Goal: Task Accomplishment & Management: Manage account settings

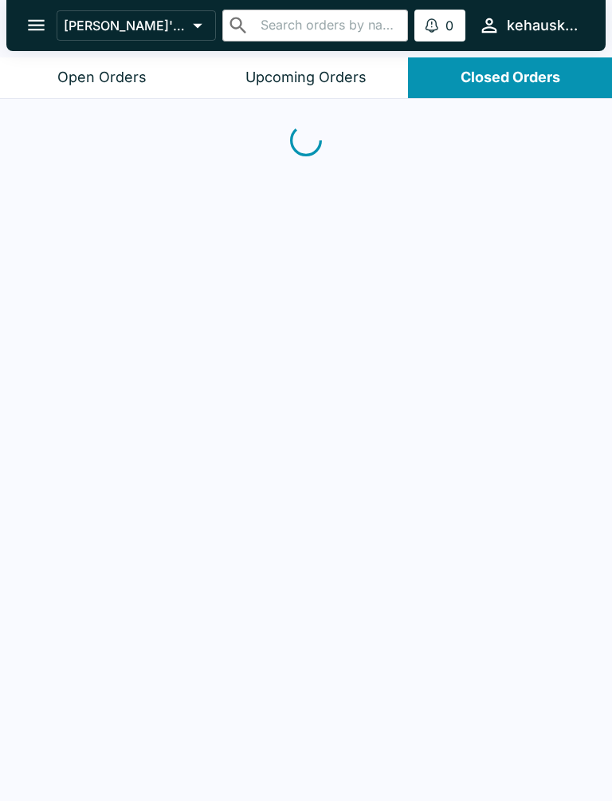
click at [532, 73] on div "Closed Orders" at bounding box center [511, 78] width 100 height 18
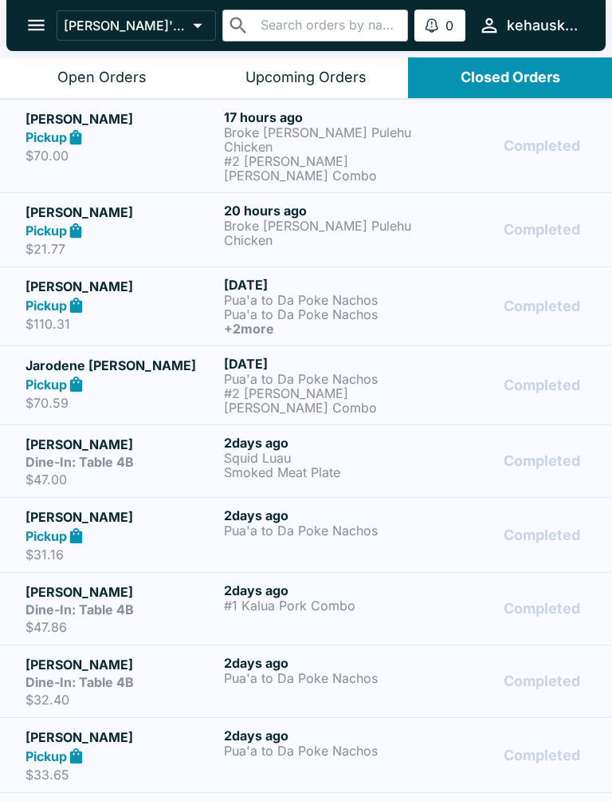
click at [283, 69] on div "Upcoming Orders" at bounding box center [306, 78] width 121 height 18
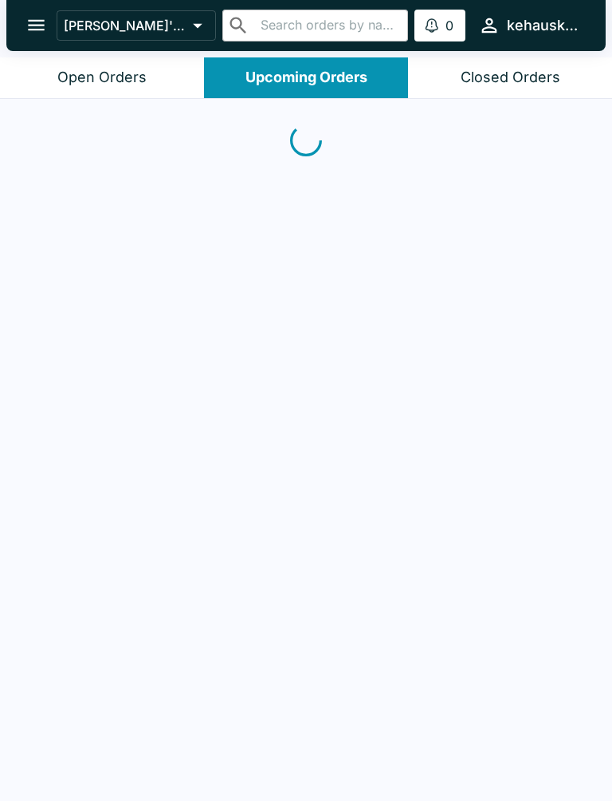
click at [282, 69] on div "Upcoming Orders" at bounding box center [307, 78] width 122 height 18
click at [61, 65] on button "Open Orders" at bounding box center [102, 77] width 204 height 41
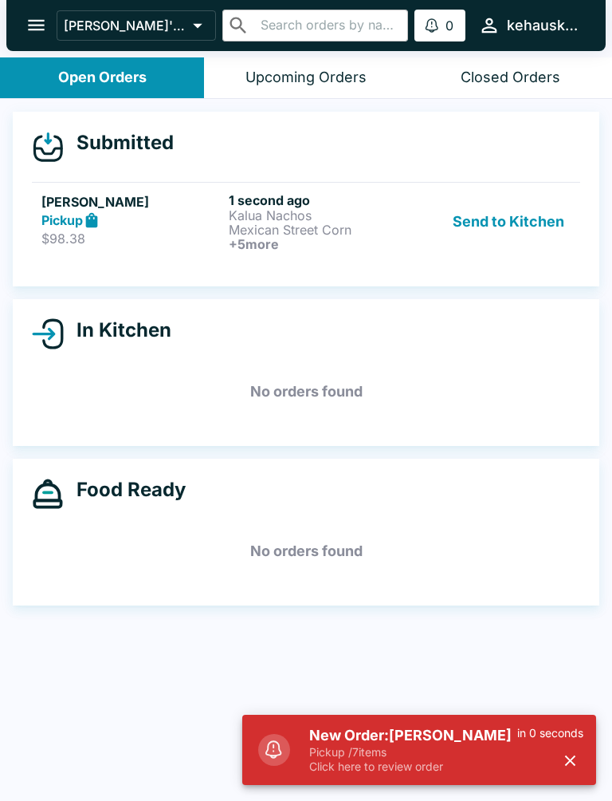
click at [502, 233] on button "Send to Kitchen" at bounding box center [509, 221] width 124 height 59
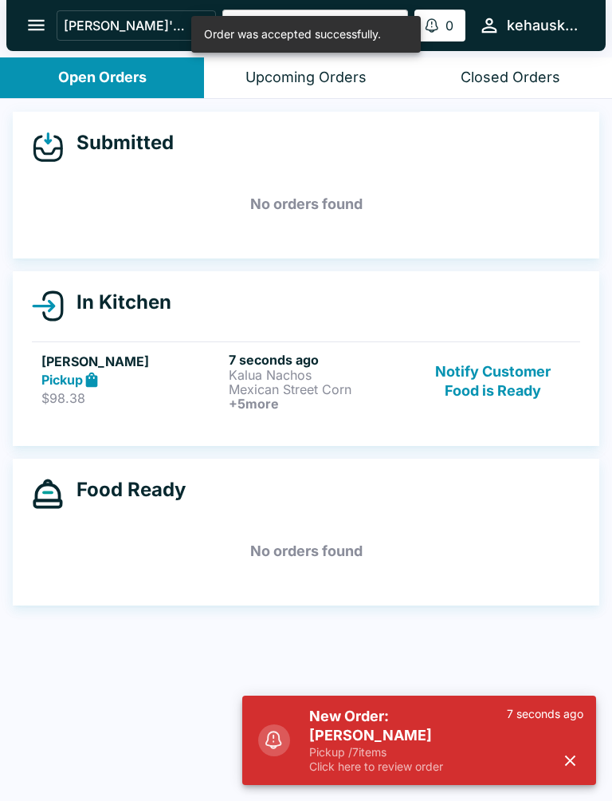
click at [566, 760] on icon "button" at bounding box center [570, 760] width 18 height 18
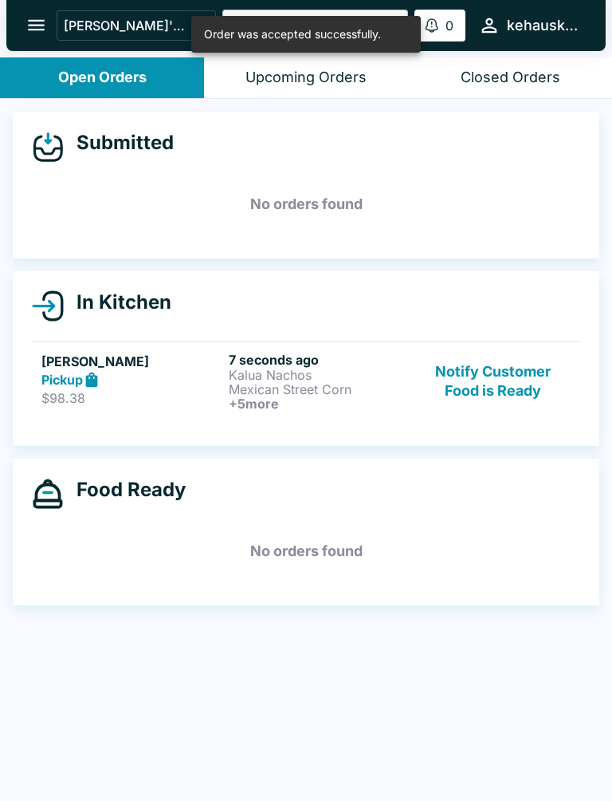
click at [266, 403] on h6 "+ 5 more" at bounding box center [319, 403] width 181 height 14
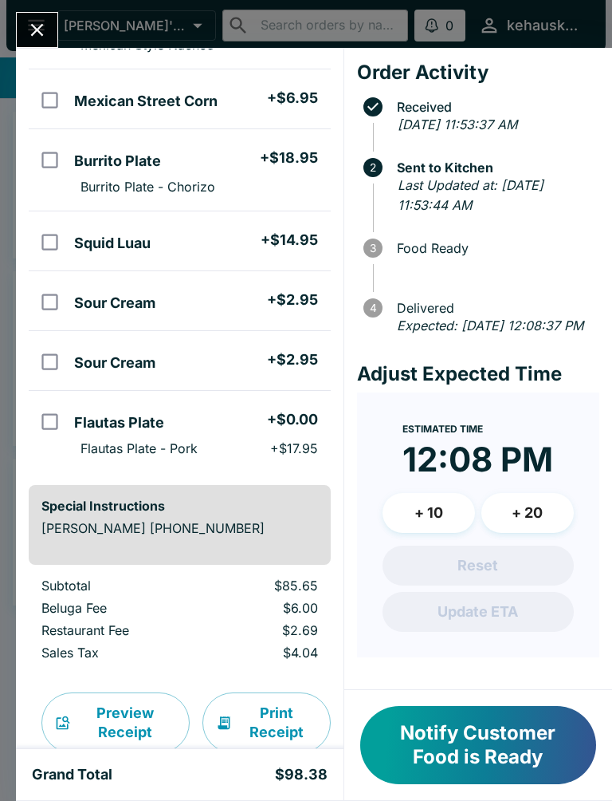
scroll to position [227, 0]
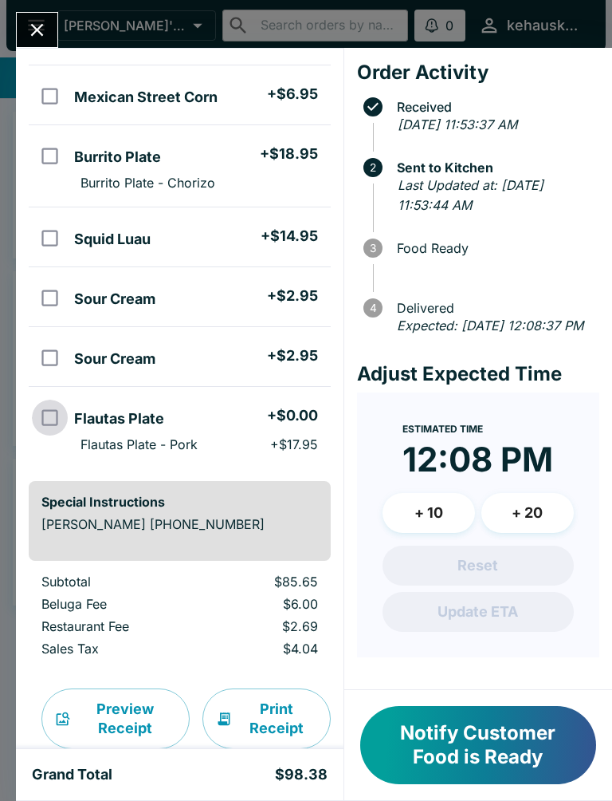
click at [49, 425] on input "orders table" at bounding box center [50, 417] width 36 height 36
click at [44, 419] on input "orders table" at bounding box center [50, 417] width 36 height 36
checkbox input "false"
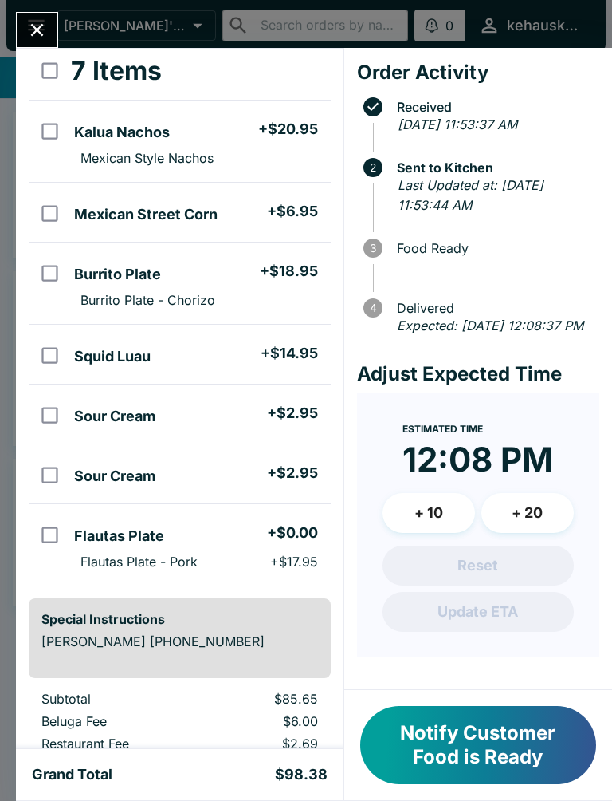
scroll to position [114, 0]
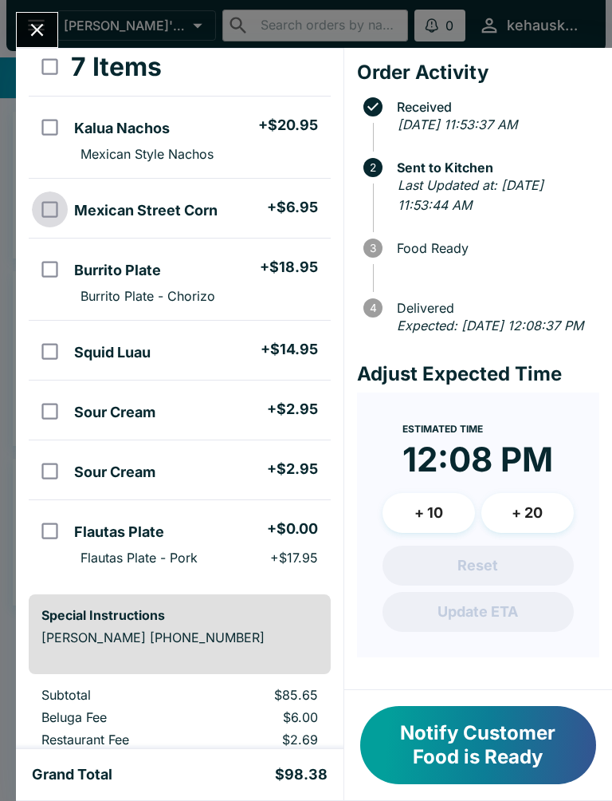
click at [48, 219] on input "orders table" at bounding box center [50, 209] width 36 height 36
click at [294, 69] on button "Refund" at bounding box center [287, 67] width 82 height 40
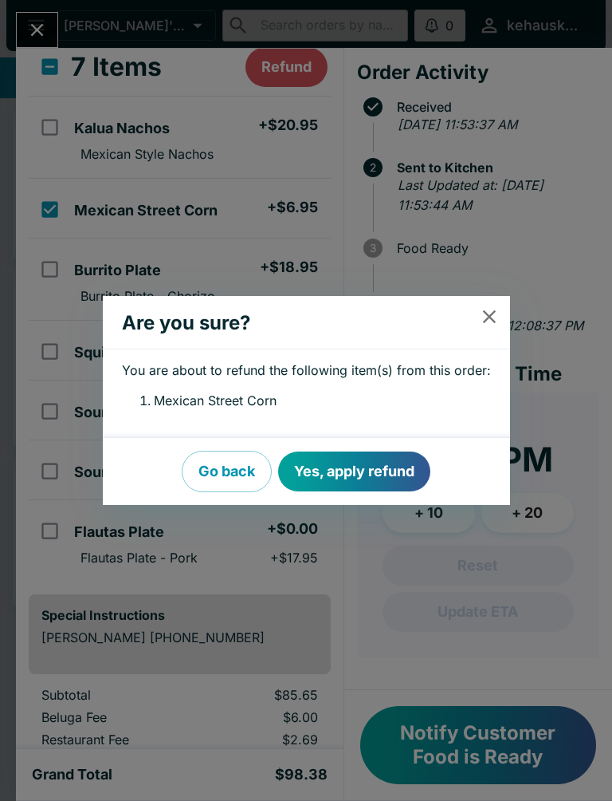
click at [348, 482] on button "Yes, apply refund" at bounding box center [354, 471] width 152 height 40
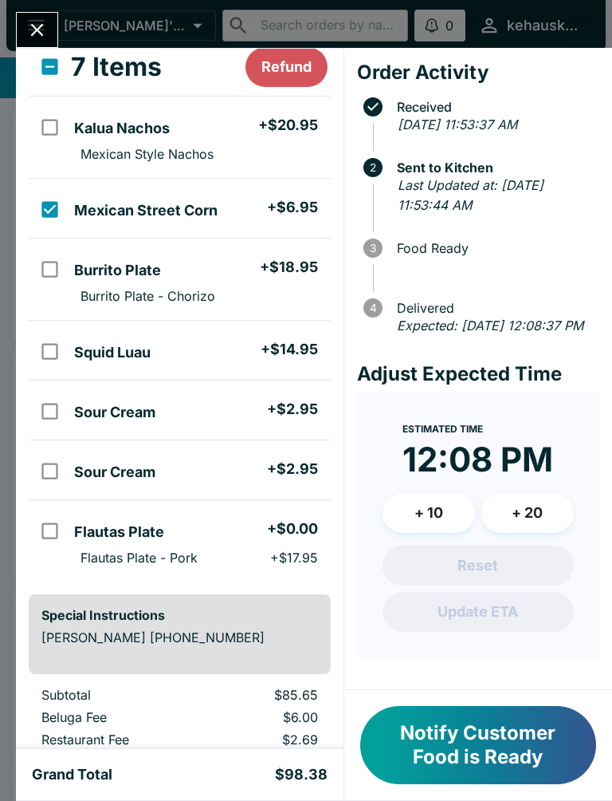
scroll to position [112, 0]
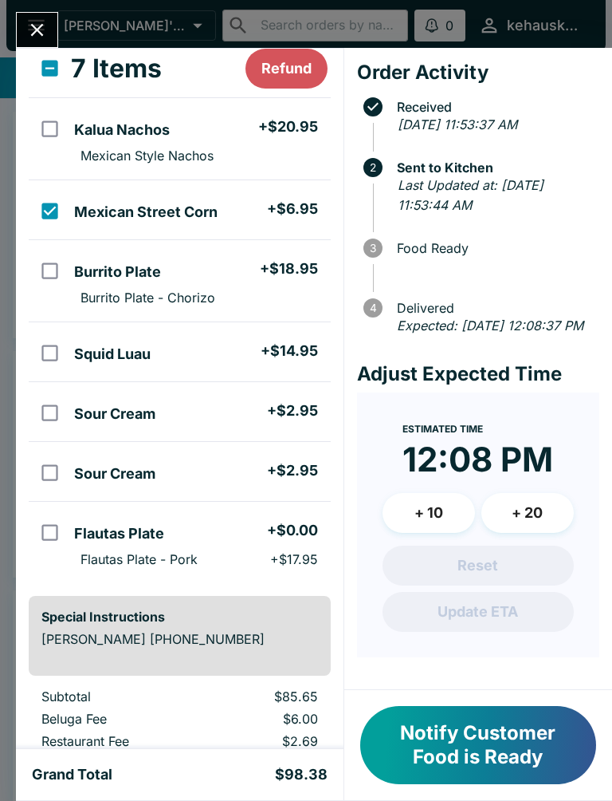
checkbox input "false"
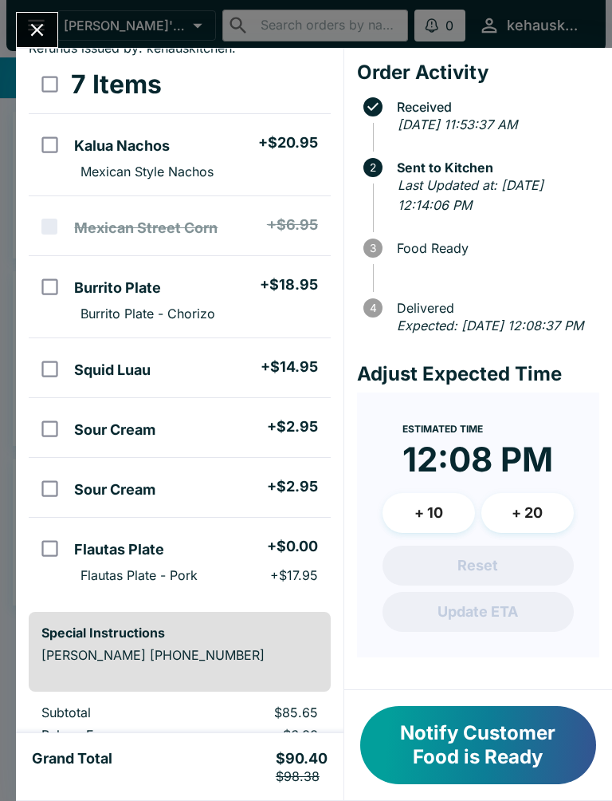
click at [446, 758] on button "Notify Customer Food is Ready" at bounding box center [478, 745] width 236 height 78
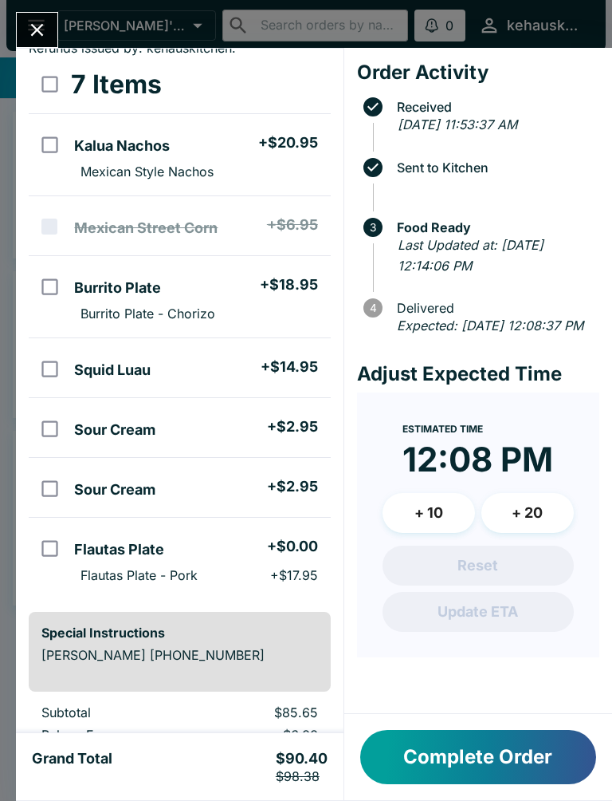
click at [462, 715] on div "Complete Order" at bounding box center [478, 757] width 268 height 86
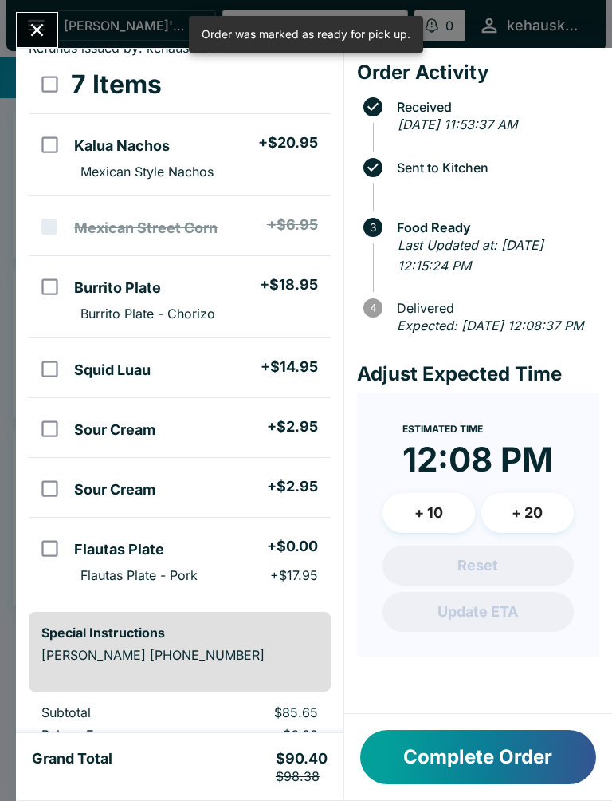
click at [471, 767] on button "Complete Order" at bounding box center [478, 757] width 236 height 54
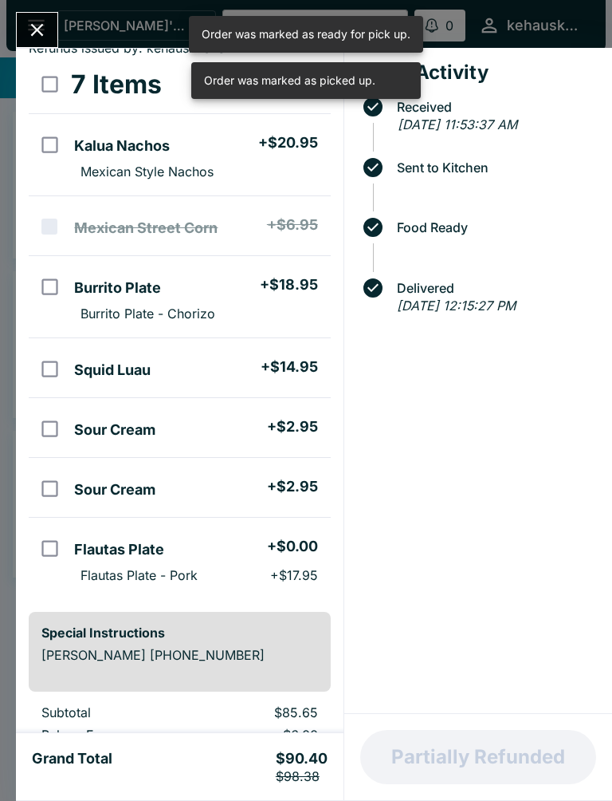
click at [59, 70] on input "select all" at bounding box center [50, 84] width 36 height 36
checkbox input "true"
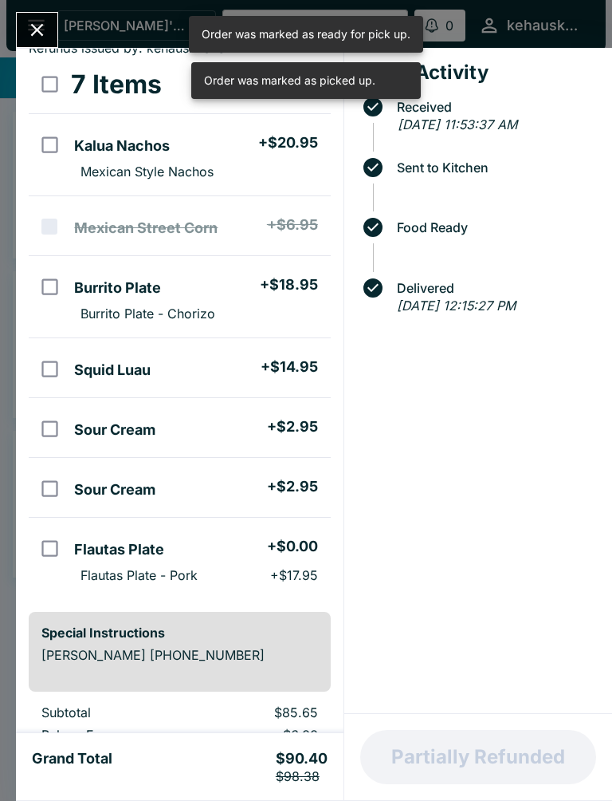
checkbox input "true"
click at [44, 10] on div "[PERSON_NAME] Order # 788178 Pickup Refunds issued by: [PERSON_NAME] . 7 Items …" at bounding box center [306, 400] width 612 height 801
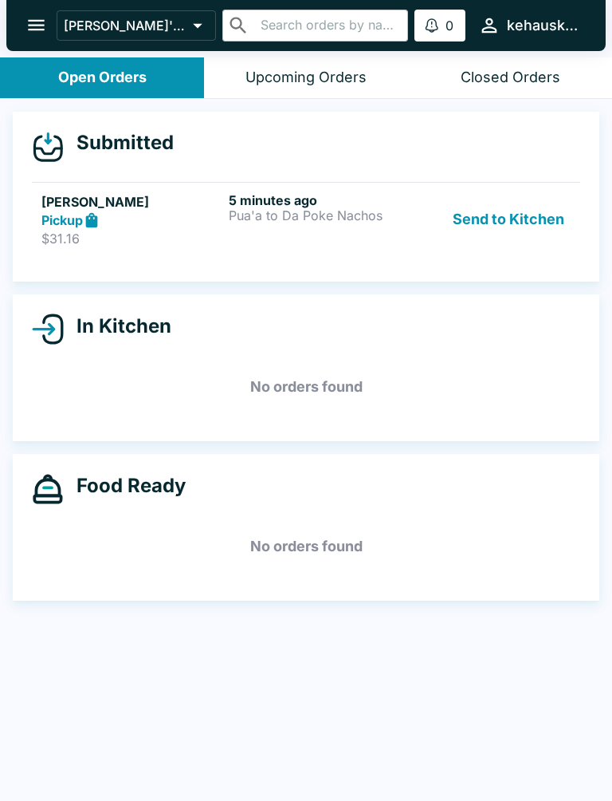
click at [315, 205] on h6 "5 minutes ago" at bounding box center [319, 200] width 181 height 16
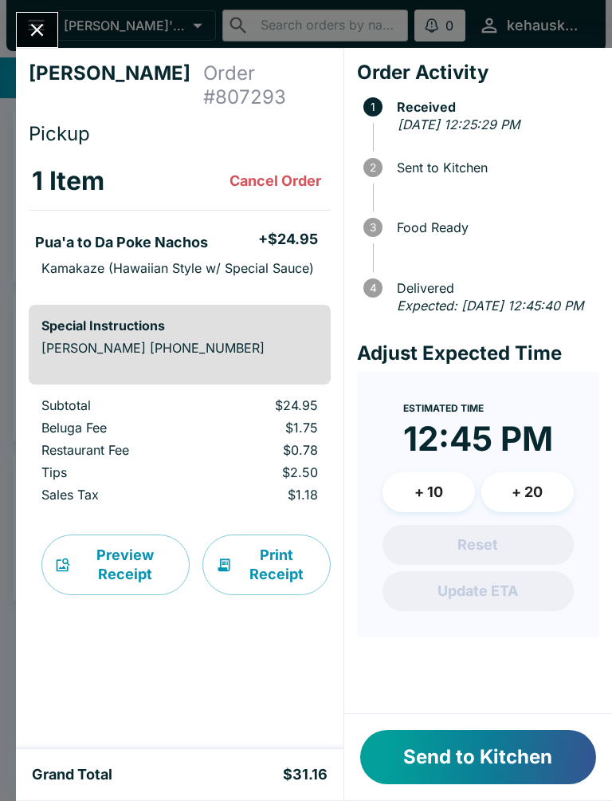
click at [474, 754] on button "Send to Kitchen" at bounding box center [478, 757] width 236 height 54
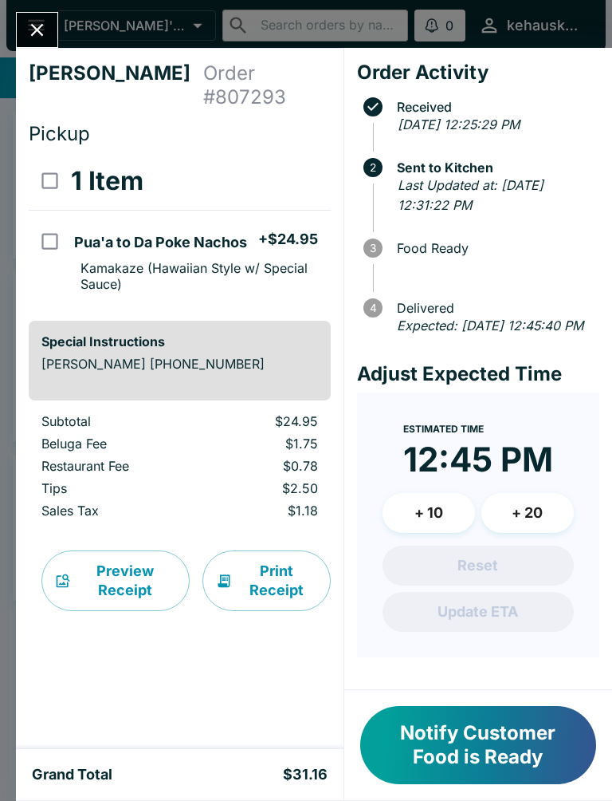
click at [476, 765] on button "Notify Customer Food is Ready" at bounding box center [478, 745] width 236 height 78
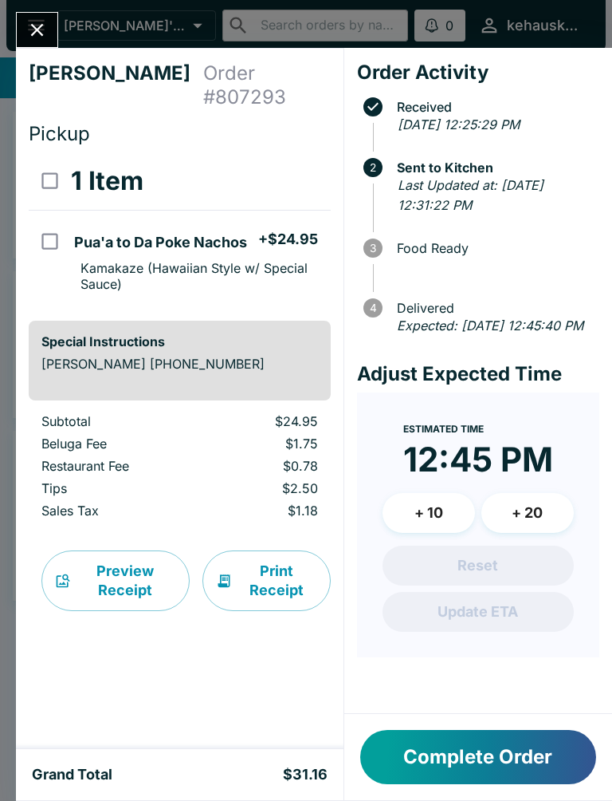
click at [476, 764] on button "Complete Order" at bounding box center [478, 757] width 236 height 54
click at [429, 761] on button "Complete Order" at bounding box center [478, 757] width 236 height 54
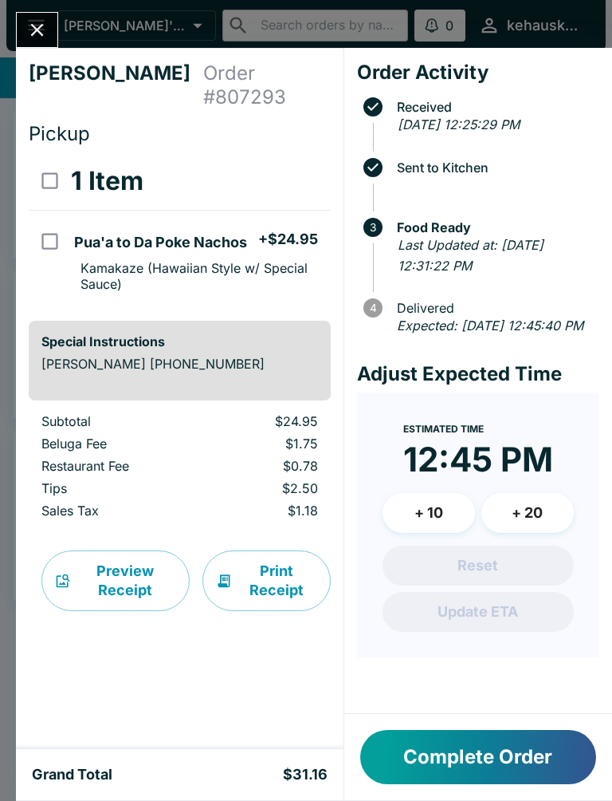
click at [429, 760] on button "Complete Order" at bounding box center [478, 757] width 236 height 54
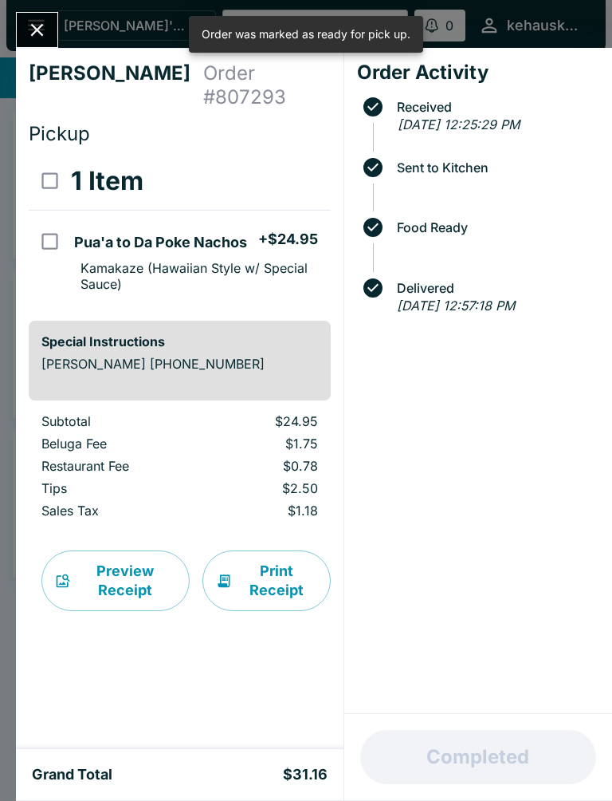
click at [444, 782] on div "Completed" at bounding box center [478, 757] width 268 height 86
